Goal: Check status: Check status

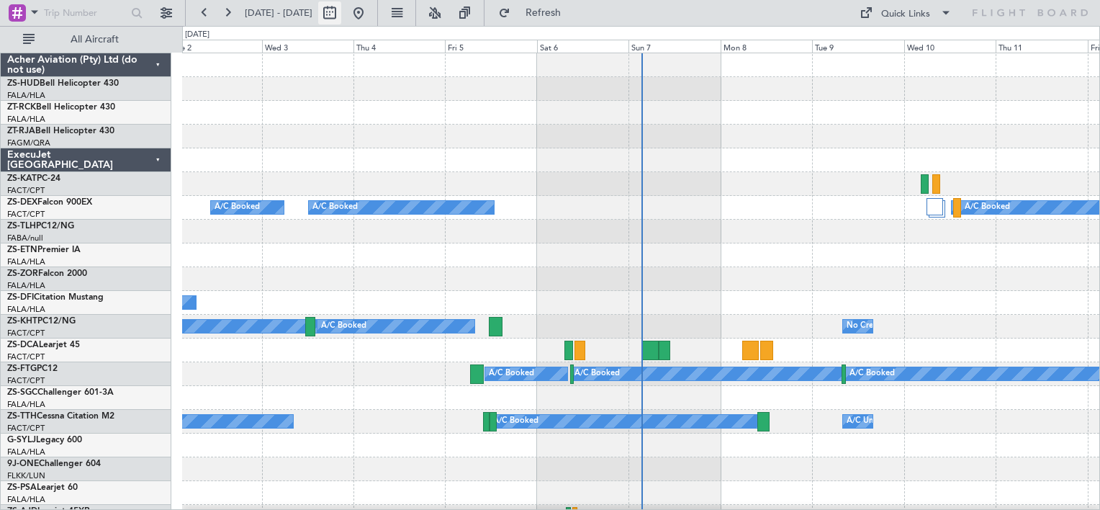
click at [341, 16] on button at bounding box center [329, 12] width 23 height 23
select select "9"
select select "2025"
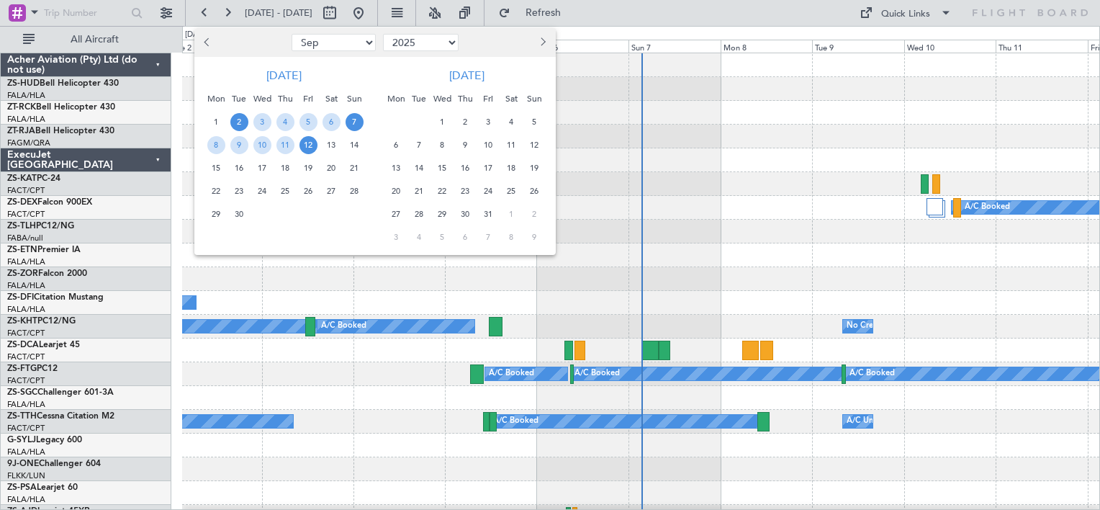
click at [351, 123] on span "7" at bounding box center [355, 122] width 18 height 18
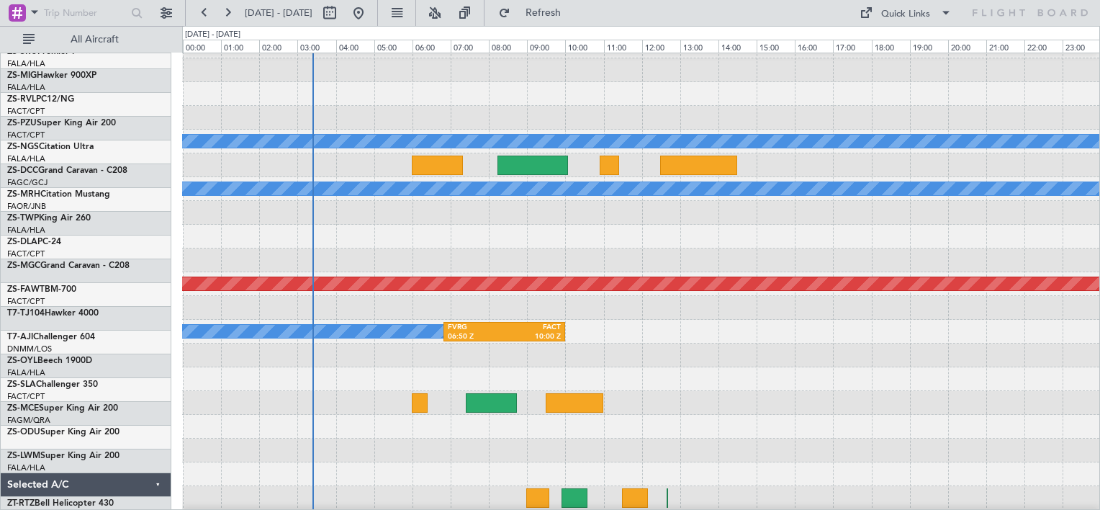
scroll to position [907, 0]
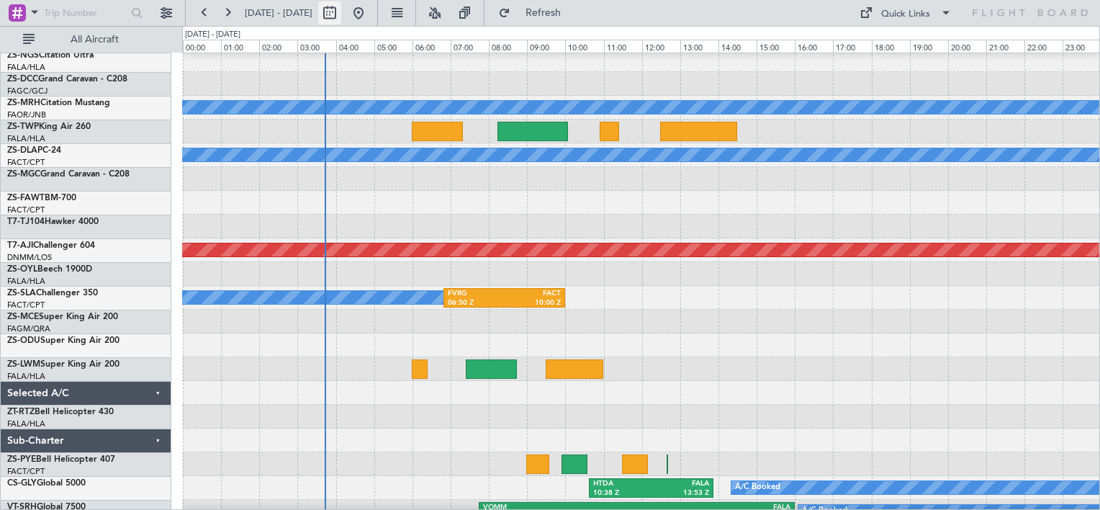
click at [341, 12] on button at bounding box center [329, 12] width 23 height 23
select select "9"
select select "2025"
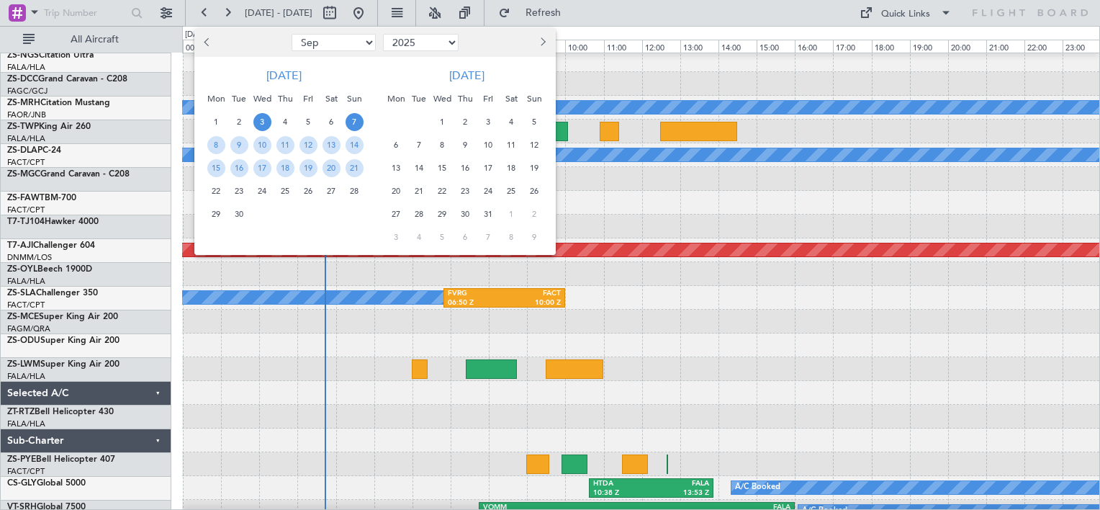
click at [261, 125] on span "3" at bounding box center [262, 122] width 18 height 18
